Goal: Find contact information: Obtain details needed to contact an individual or organization

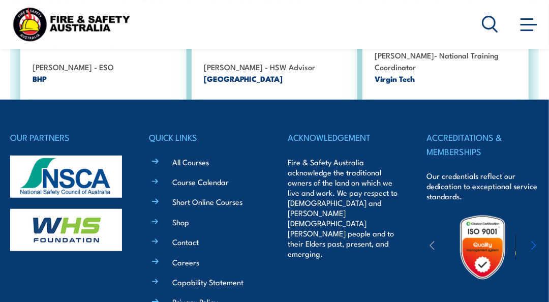
scroll to position [1775, 0]
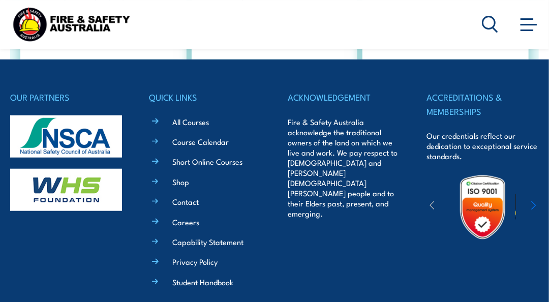
click at [184, 202] on link "Contact" at bounding box center [185, 201] width 26 height 11
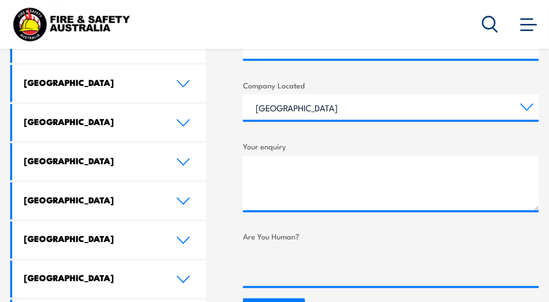
scroll to position [528, 0]
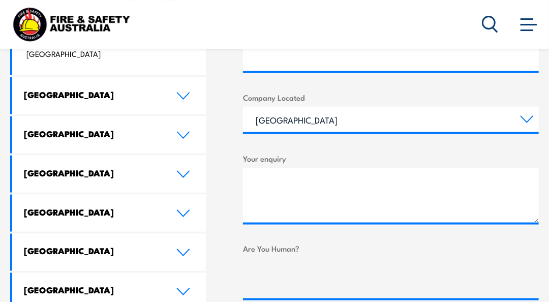
click at [189, 93] on icon at bounding box center [184, 96] width 12 height 6
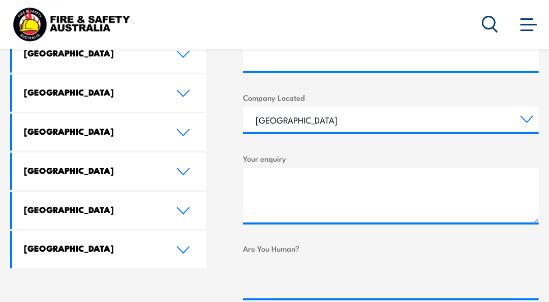
click at [189, 82] on div "[PERSON_NAME] Fire & Safety [GEOGRAPHIC_DATA]: [STREET_ADDRESS][PERSON_NAME] Di…" at bounding box center [108, 56] width 196 height 423
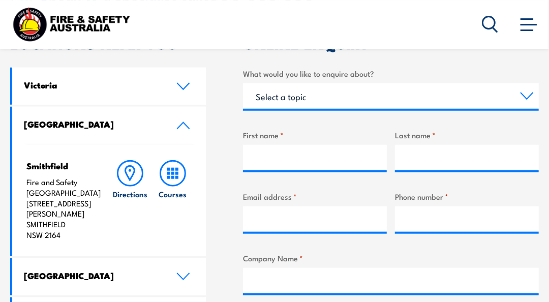
scroll to position [304, 0]
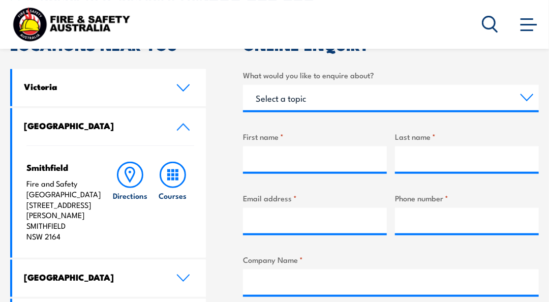
click at [126, 176] on icon at bounding box center [130, 175] width 26 height 26
